Goal: Entertainment & Leisure: Consume media (video, audio)

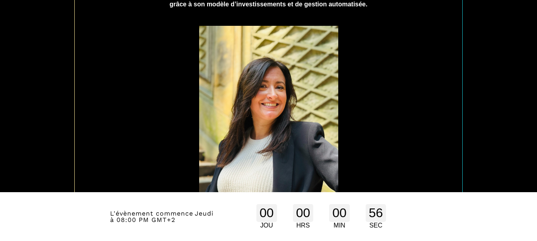
scroll to position [481, 0]
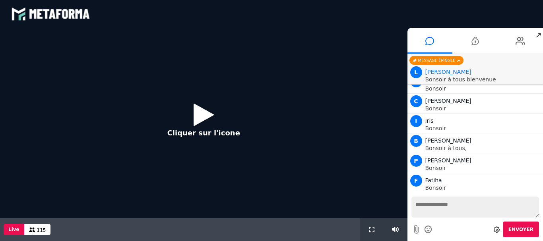
scroll to position [139, 0]
click at [197, 123] on icon at bounding box center [204, 115] width 20 height 26
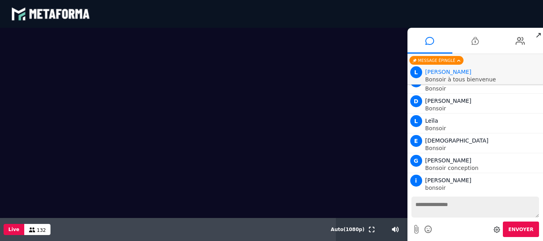
scroll to position [1193, 0]
click at [336, 16] on div "blastream met_channel-9815b25ebd2bfb1ca2e40341aa852e5e fr en fr" at bounding box center [271, 14] width 521 height 24
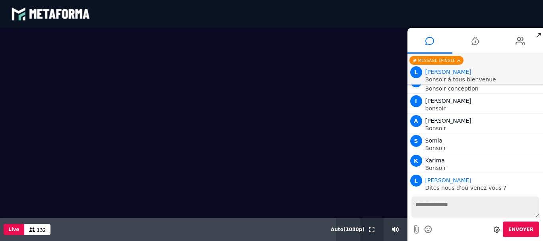
click at [372, 231] on icon at bounding box center [372, 230] width 6 height 6
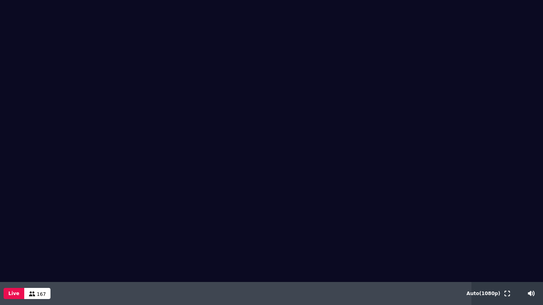
drag, startPoint x: 70, startPoint y: 69, endPoint x: 107, endPoint y: 80, distance: 38.0
click at [281, 241] on div "Live 168" at bounding box center [236, 293] width 472 height 23
drag, startPoint x: 281, startPoint y: 295, endPoint x: 271, endPoint y: 182, distance: 113.0
click at [271, 182] on video at bounding box center [271, 141] width 543 height 282
drag, startPoint x: 401, startPoint y: 239, endPoint x: 400, endPoint y: 234, distance: 4.8
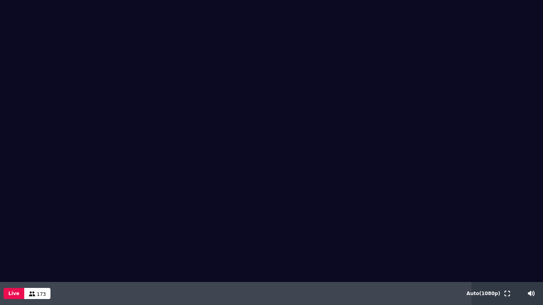
click at [400, 234] on video at bounding box center [271, 141] width 543 height 282
click at [399, 232] on video at bounding box center [271, 141] width 543 height 282
click at [399, 231] on video at bounding box center [271, 141] width 543 height 282
click at [398, 230] on video at bounding box center [271, 141] width 543 height 282
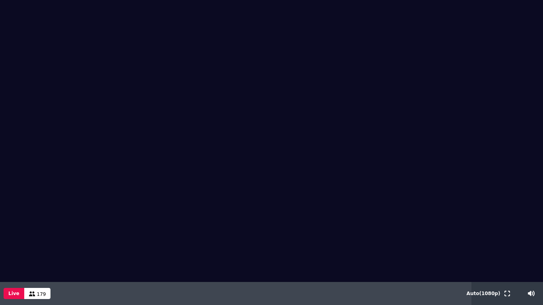
click at [398, 230] on video at bounding box center [271, 141] width 543 height 282
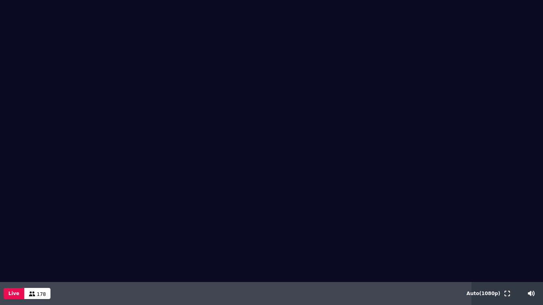
click at [398, 230] on video at bounding box center [271, 141] width 543 height 282
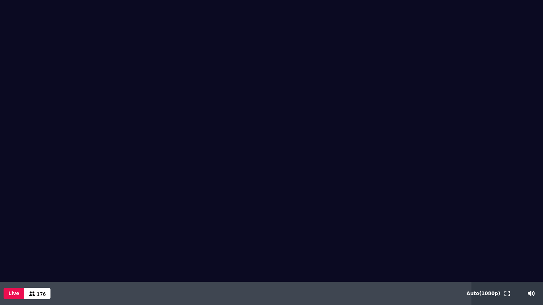
click at [398, 230] on video at bounding box center [271, 141] width 543 height 282
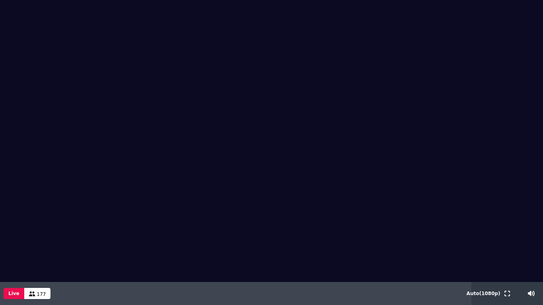
click at [398, 230] on video at bounding box center [271, 141] width 543 height 282
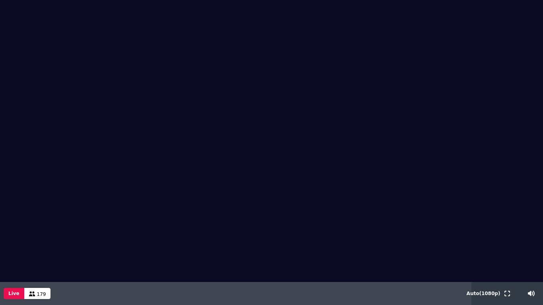
click at [398, 230] on video at bounding box center [271, 141] width 543 height 282
click at [396, 230] on video at bounding box center [271, 141] width 543 height 282
drag, startPoint x: 396, startPoint y: 230, endPoint x: 394, endPoint y: 221, distance: 8.7
drag, startPoint x: 394, startPoint y: 221, endPoint x: 382, endPoint y: 206, distance: 19.2
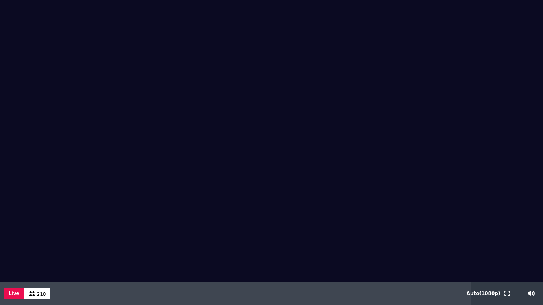
click at [382, 206] on video at bounding box center [271, 141] width 543 height 282
click at [536, 155] on video at bounding box center [271, 141] width 543 height 282
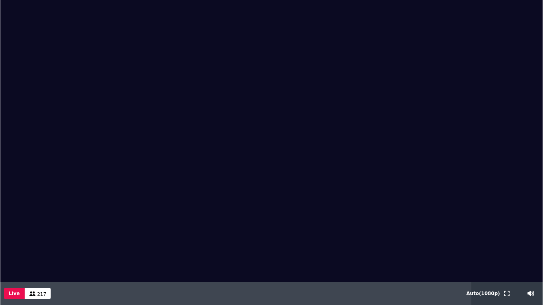
click at [536, 155] on video at bounding box center [271, 141] width 543 height 282
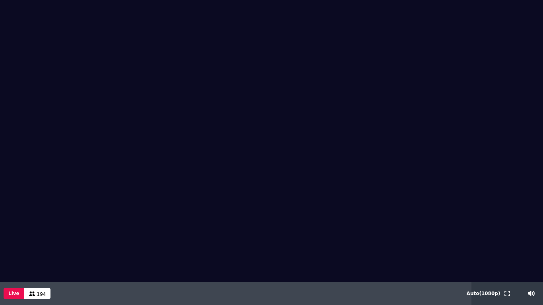
click at [502, 143] on video at bounding box center [271, 141] width 543 height 282
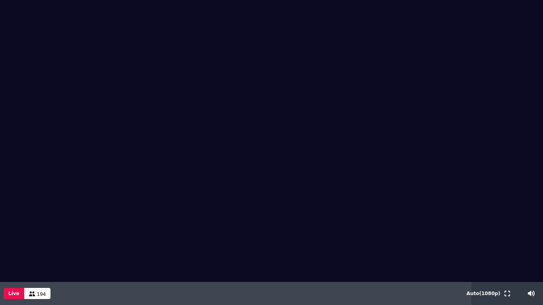
click at [502, 143] on video at bounding box center [271, 141] width 543 height 282
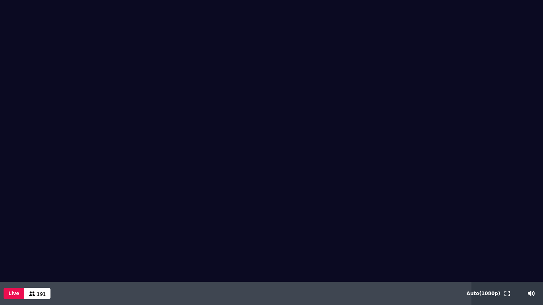
click at [502, 143] on video at bounding box center [271, 141] width 543 height 282
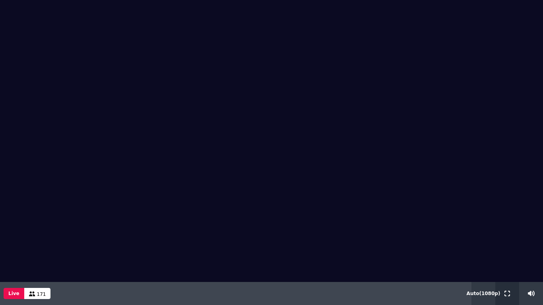
drag, startPoint x: 513, startPoint y: 173, endPoint x: 505, endPoint y: 294, distance: 120.7
click at [505, 241] on icon at bounding box center [508, 294] width 6 height 6
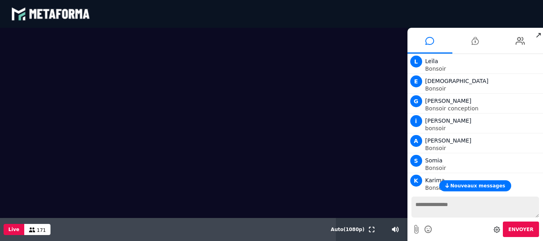
click at [383, 114] on video at bounding box center [204, 123] width 408 height 190
click at [447, 229] on div "Envoyer" at bounding box center [476, 230] width 128 height 16
click at [445, 229] on div "Envoyer" at bounding box center [476, 230] width 128 height 16
click at [446, 229] on div "Envoyer" at bounding box center [476, 230] width 128 height 16
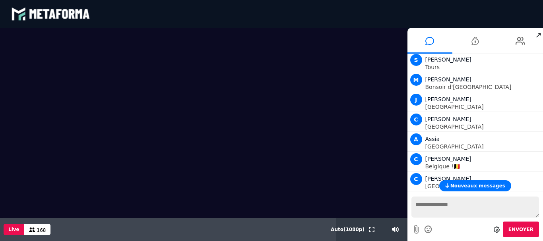
scroll to position [1928, 0]
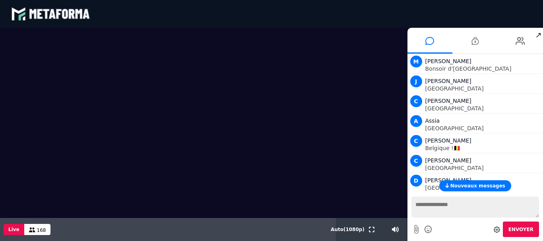
click at [442, 213] on textarea at bounding box center [476, 207] width 128 height 21
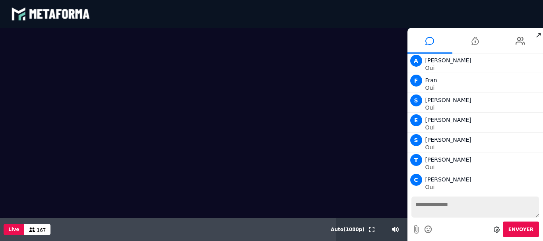
scroll to position [7829, 0]
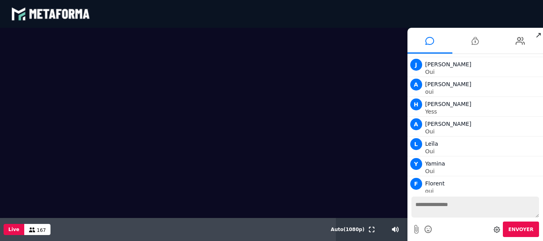
click at [484, 210] on textarea at bounding box center [476, 207] width 128 height 21
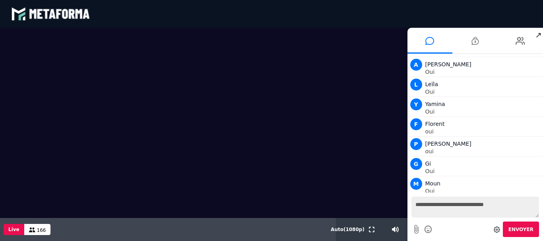
type textarea "**********"
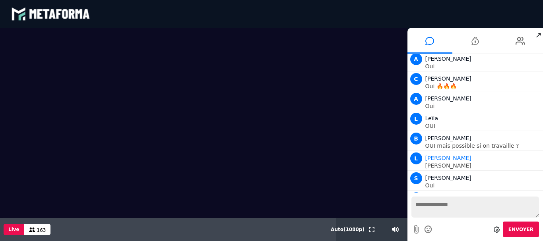
scroll to position [8093, 0]
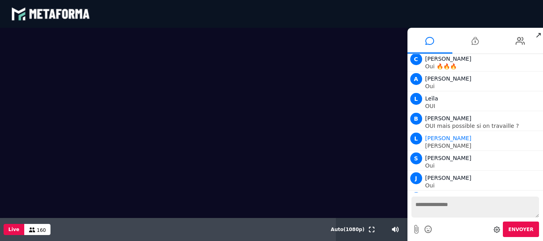
click at [536, 37] on span "↗" at bounding box center [538, 35] width 9 height 14
click at [489, 39] on li at bounding box center [474, 41] width 45 height 26
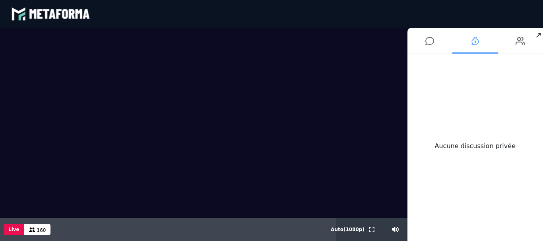
click at [489, 39] on li at bounding box center [474, 41] width 45 height 26
click at [488, 26] on header "blastream met_channel-9815b25ebd2bfb1ca2e40341aa852e5e fr en fr" at bounding box center [271, 14] width 543 height 28
click at [536, 41] on span "↗" at bounding box center [538, 35] width 9 height 14
click at [454, 25] on div "blastream met_channel-9815b25ebd2bfb1ca2e40341aa852e5e fr en fr" at bounding box center [271, 14] width 521 height 24
click at [534, 33] on li at bounding box center [520, 41] width 45 height 26
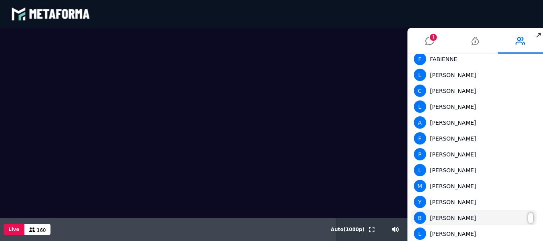
scroll to position [318, 0]
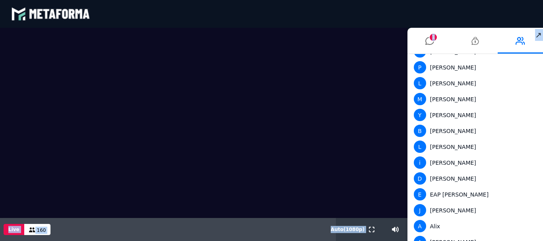
drag, startPoint x: 496, startPoint y: 35, endPoint x: 418, endPoint y: 22, distance: 79.4
click at [417, 22] on div "blastream met_channel-9815b25ebd2bfb1ca2e40341aa852e5e fr en fr Scène Compte li…" at bounding box center [271, 120] width 543 height 241
click at [540, 37] on span "↗" at bounding box center [538, 35] width 9 height 14
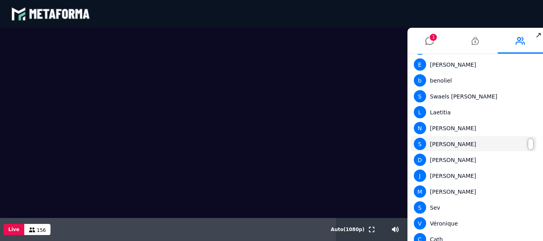
scroll to position [2436, 0]
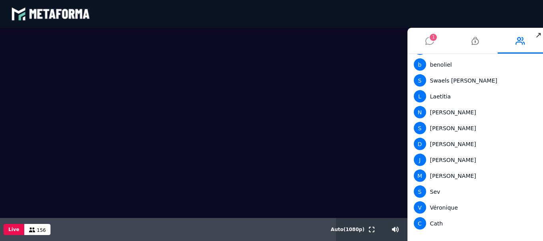
click at [433, 40] on span "1" at bounding box center [433, 37] width 7 height 7
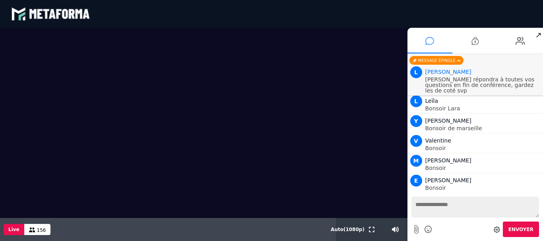
scroll to position [8109, 0]
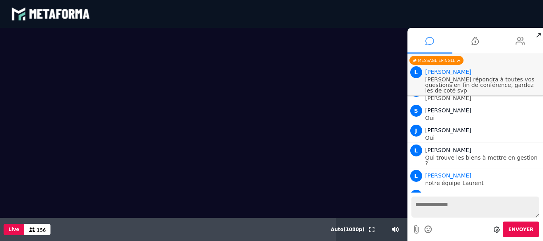
click at [534, 36] on li at bounding box center [520, 41] width 45 height 26
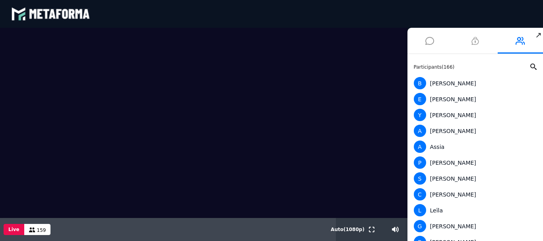
drag, startPoint x: 407, startPoint y: 41, endPoint x: 466, endPoint y: 46, distance: 59.9
click at [466, 46] on div "Scène Compte limité Mettez à niveau pour obtenir des fonctionnalités profession…" at bounding box center [271, 135] width 543 height 214
click at [462, 35] on li at bounding box center [474, 41] width 45 height 26
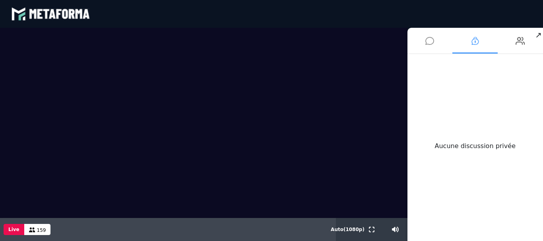
click at [462, 35] on li at bounding box center [474, 41] width 45 height 26
click at [535, 37] on span "↗" at bounding box center [538, 35] width 9 height 14
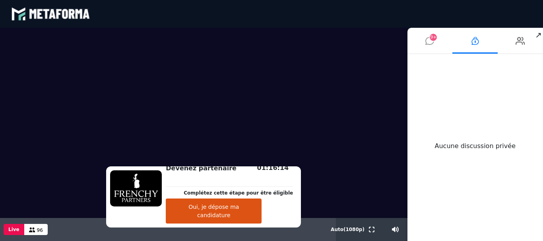
drag, startPoint x: 541, startPoint y: 182, endPoint x: 495, endPoint y: 208, distance: 53.3
click at [455, 103] on div "Aucune discussion privée" at bounding box center [476, 146] width 136 height 184
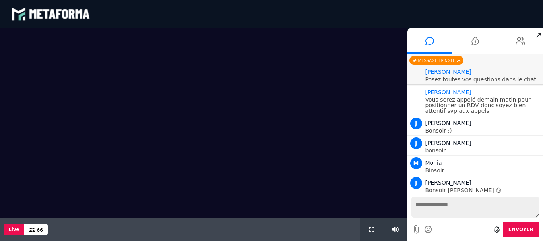
scroll to position [770, 0]
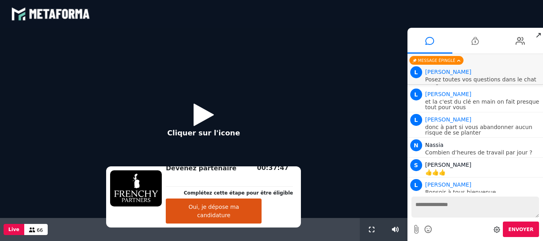
click at [201, 122] on icon at bounding box center [204, 115] width 20 height 26
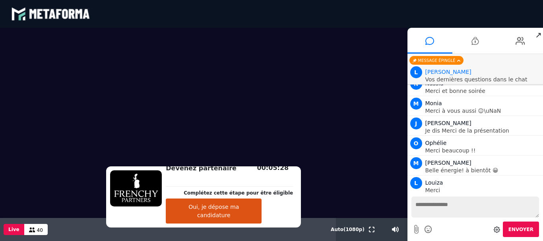
scroll to position [3074, 0]
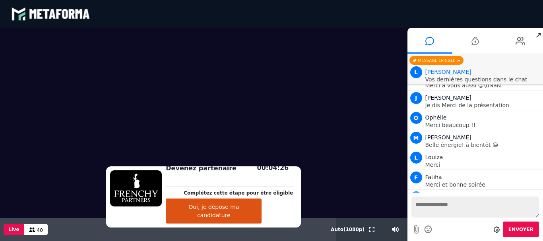
click at [3, 216] on video at bounding box center [204, 123] width 408 height 190
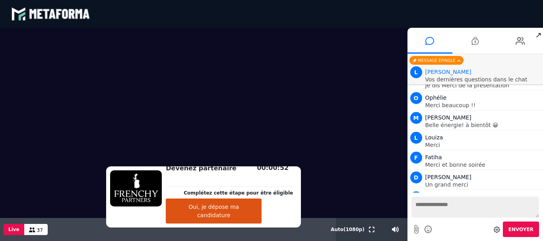
drag, startPoint x: 3, startPoint y: 218, endPoint x: 206, endPoint y: 70, distance: 250.7
click at [206, 70] on video at bounding box center [204, 123] width 408 height 190
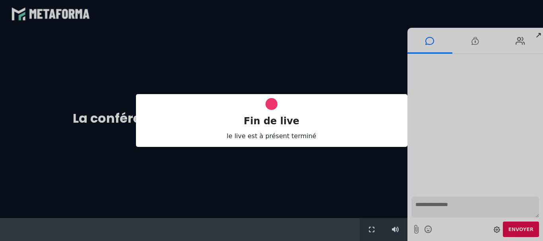
scroll to position [0, 0]
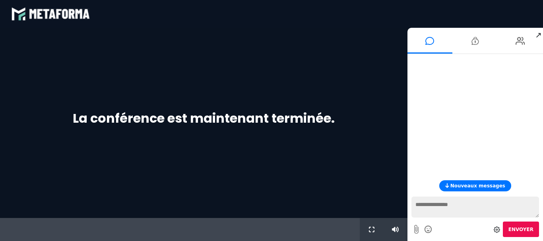
click at [181, 3] on div "blastream met_channel-9815b25ebd2bfb1ca2e40341aa852e5e fr en fr" at bounding box center [271, 14] width 521 height 24
